Goal: Information Seeking & Learning: Learn about a topic

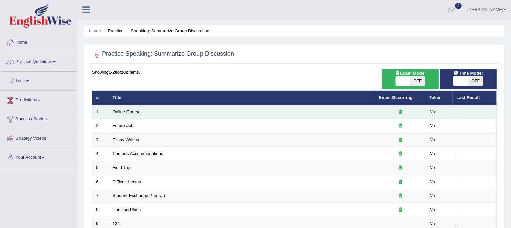
click at [132, 110] on link "Online Course" at bounding box center [127, 111] width 28 height 5
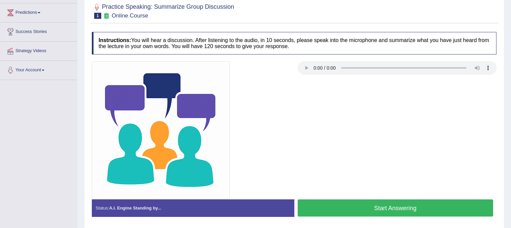
scroll to position [76, 0]
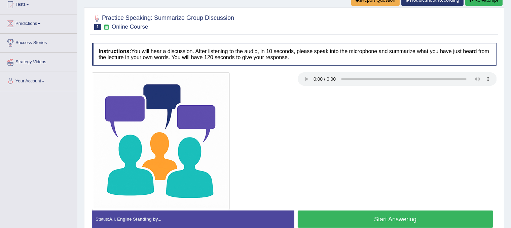
click at [372, 214] on button "Start Answering" at bounding box center [396, 218] width 196 height 17
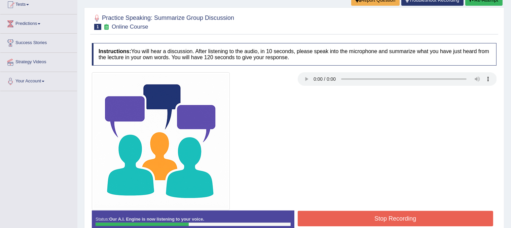
click at [372, 214] on button "Stop Recording" at bounding box center [396, 218] width 196 height 15
click at [372, 214] on div "Status: Our A.I. Engine is now listening to your voice. Start Answering Stop Re…" at bounding box center [294, 225] width 404 height 30
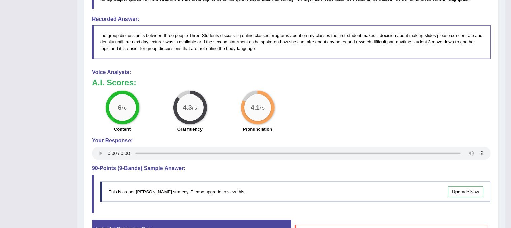
scroll to position [0, 0]
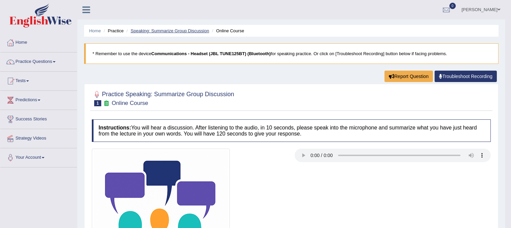
click at [169, 30] on link "Speaking: Summarize Group Discussion" at bounding box center [169, 30] width 78 height 5
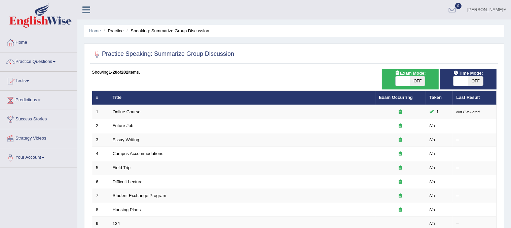
click at [421, 79] on span "OFF" at bounding box center [417, 80] width 15 height 9
checkbox input "true"
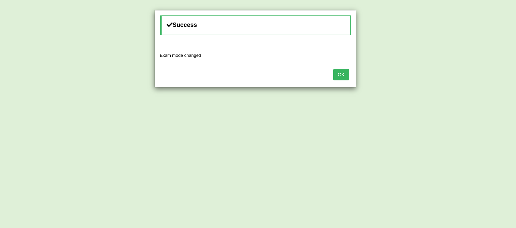
click at [346, 73] on button "OK" at bounding box center [341, 74] width 15 height 11
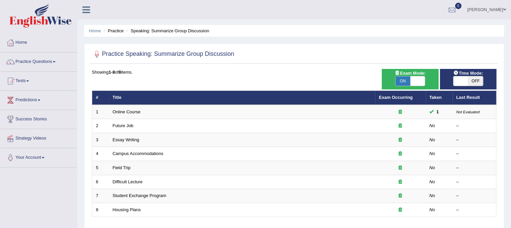
click at [462, 83] on span at bounding box center [460, 80] width 15 height 9
checkbox input "true"
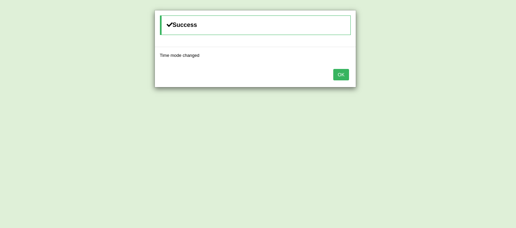
click at [342, 71] on button "OK" at bounding box center [341, 74] width 15 height 11
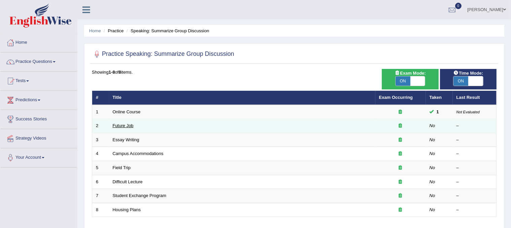
click at [113, 125] on link "Future Job" at bounding box center [123, 125] width 21 height 5
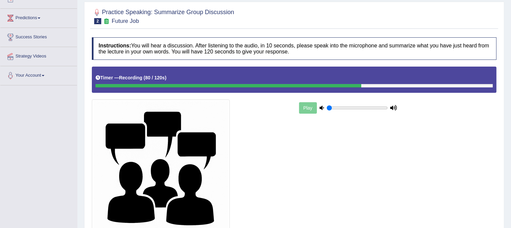
scroll to position [142, 0]
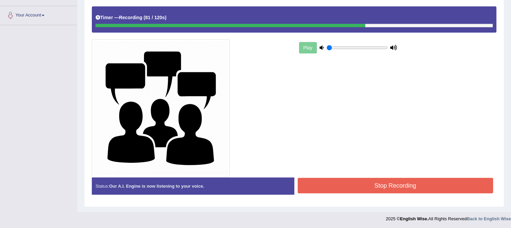
click at [366, 187] on button "Stop Recording" at bounding box center [396, 185] width 196 height 15
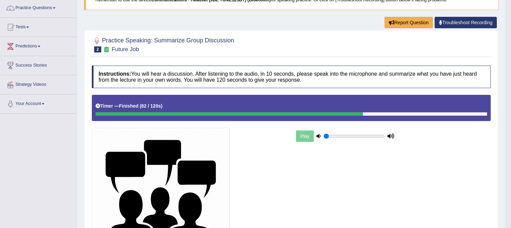
scroll to position [0, 0]
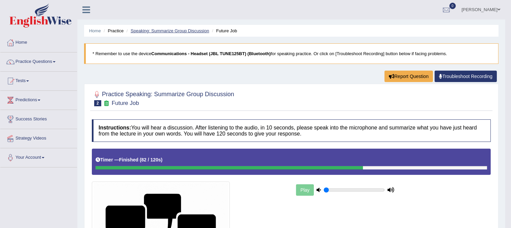
click at [167, 30] on link "Speaking: Summarize Group Discussion" at bounding box center [169, 30] width 78 height 5
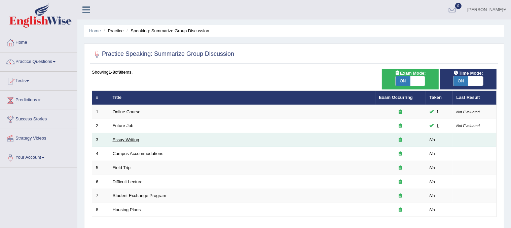
click at [126, 139] on link "Essay Writing" at bounding box center [126, 139] width 27 height 5
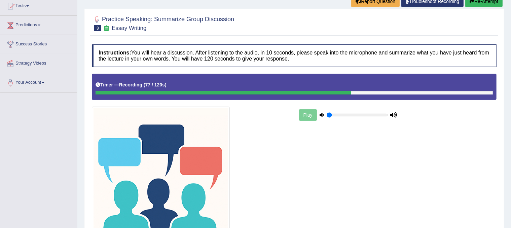
scroll to position [142, 0]
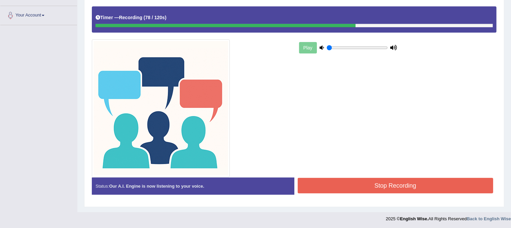
click at [375, 187] on button "Stop Recording" at bounding box center [396, 185] width 196 height 15
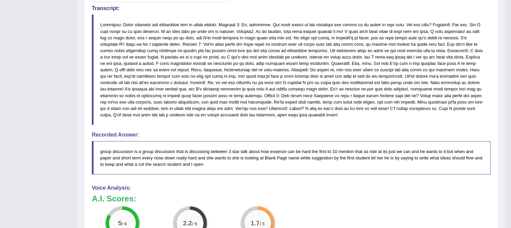
scroll to position [379, 0]
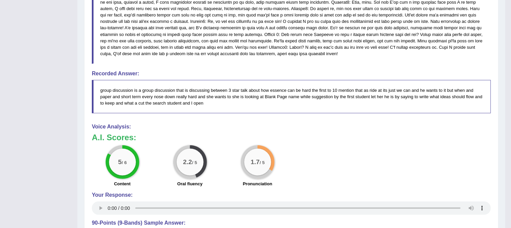
click at [386, 15] on blockquote at bounding box center [291, 8] width 399 height 111
